Goal: Task Accomplishment & Management: Manage account settings

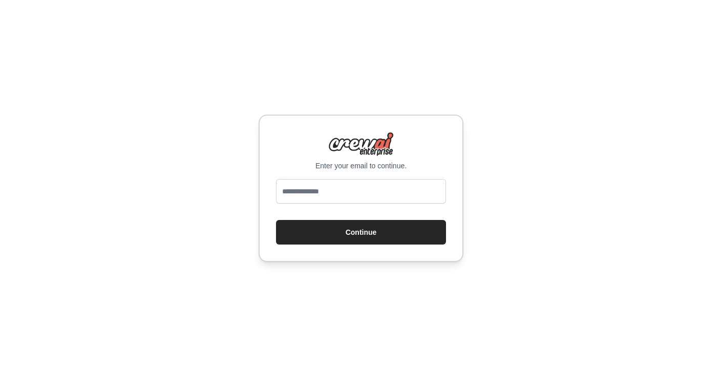
click at [484, 212] on div "Enter your email to continue. Continue" at bounding box center [361, 188] width 722 height 376
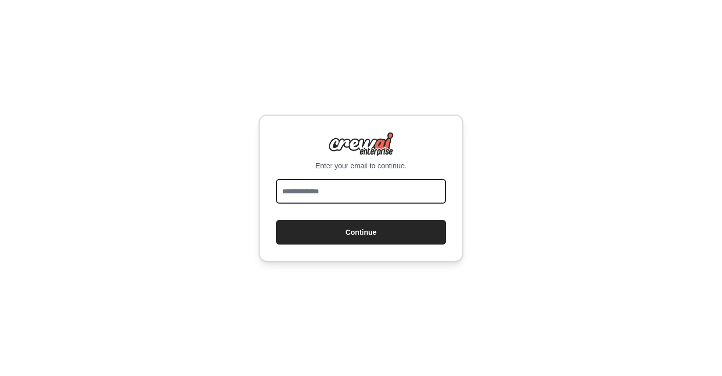
click at [343, 191] on input "email" at bounding box center [361, 191] width 170 height 25
type input "**********"
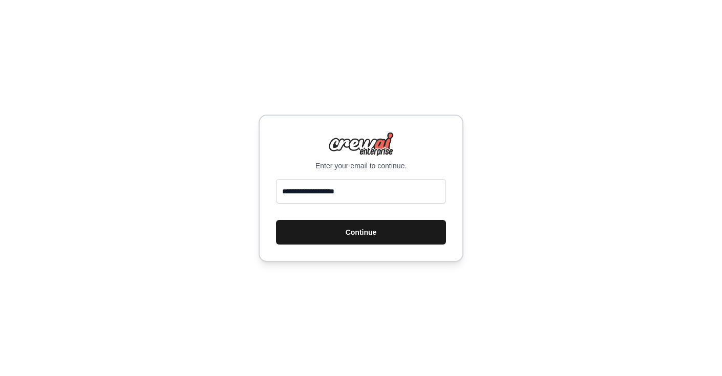
click at [349, 232] on button "Continue" at bounding box center [361, 232] width 170 height 25
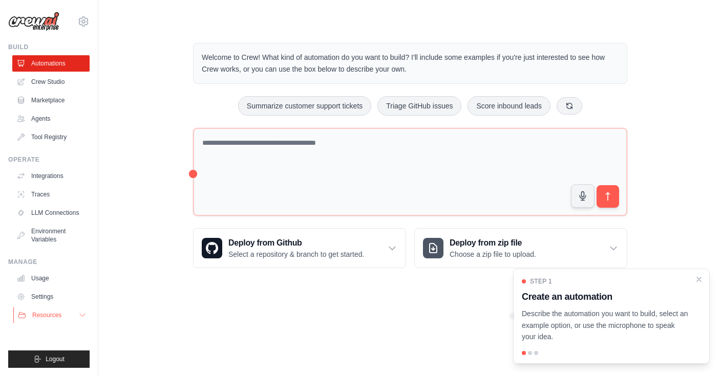
click at [70, 311] on button "Resources" at bounding box center [51, 315] width 77 height 16
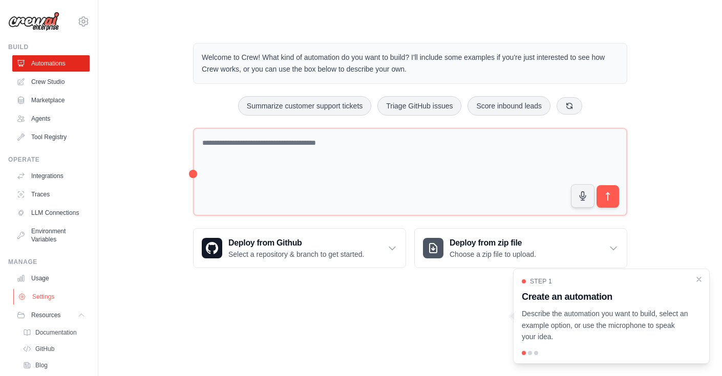
click at [44, 293] on link "Settings" at bounding box center [51, 297] width 77 height 16
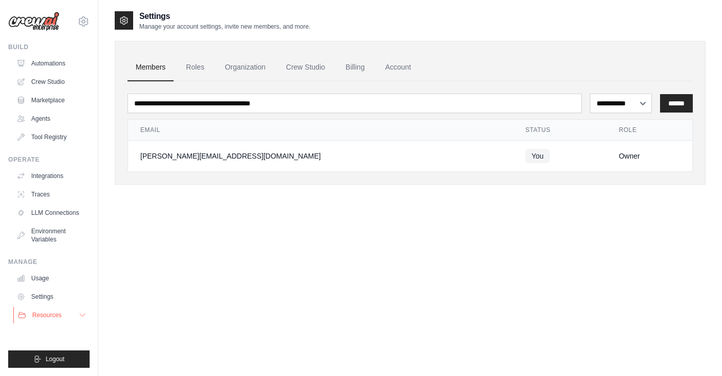
click at [59, 315] on span "Resources" at bounding box center [46, 315] width 29 height 8
click at [48, 349] on span "GitHub" at bounding box center [45, 349] width 19 height 8
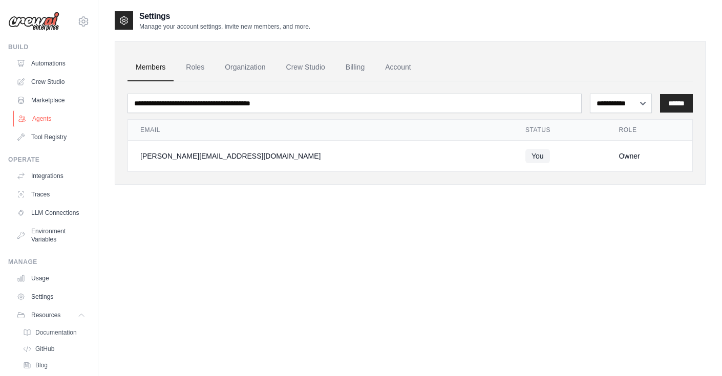
click at [44, 117] on link "Agents" at bounding box center [51, 119] width 77 height 16
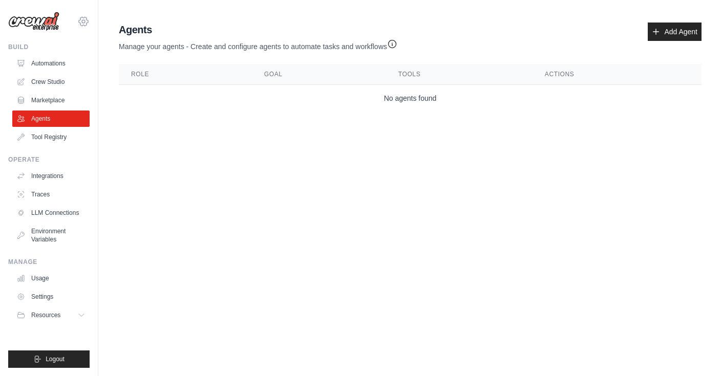
click at [79, 23] on icon at bounding box center [83, 21] width 9 height 9
click at [59, 67] on link "Settings" at bounding box center [83, 69] width 90 height 18
